Goal: Check status

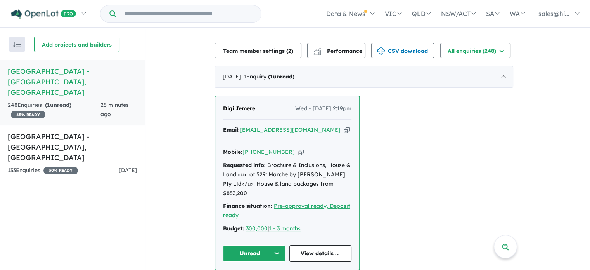
scroll to position [310, 0]
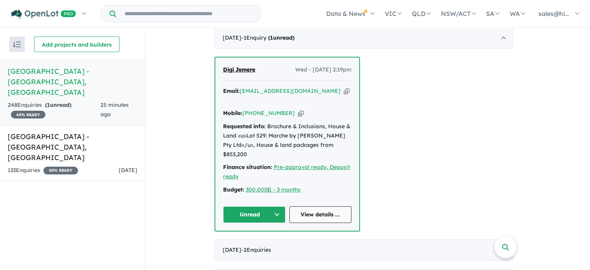
click at [312, 206] on link "View details ..." at bounding box center [321, 214] width 62 height 17
click at [391, 133] on div "Digi Jemere Wed - 13/08/2025, 2:19pm Email: dgmequanint@gmail.com Copied! Mobil…" at bounding box center [364, 144] width 299 height 175
drag, startPoint x: 262, startPoint y: 58, endPoint x: 225, endPoint y: 60, distance: 36.9
click at [225, 65] on div "Digi Jemere Wed - 13/08/2025, 2:19pm" at bounding box center [287, 73] width 128 height 16
copy span "Digi Jemere"
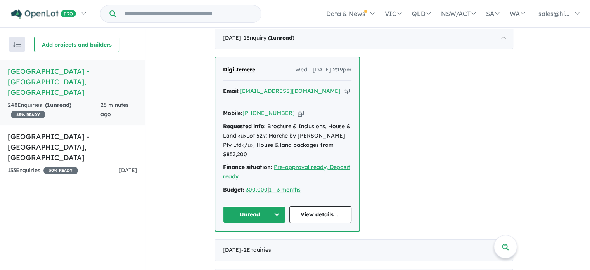
click at [429, 105] on div "Digi Jemere Wed - 13/08/2025, 2:19pm Email: dgmequanint@gmail.com Copied! Mobil…" at bounding box center [364, 144] width 299 height 175
click at [329, 206] on link "View details ..." at bounding box center [321, 214] width 62 height 17
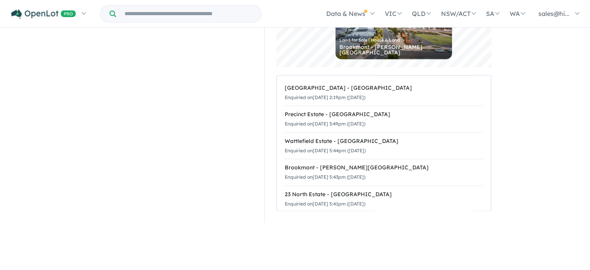
scroll to position [366, 0]
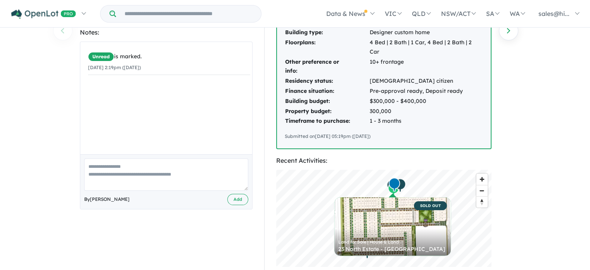
scroll to position [155, 0]
